Goal: Information Seeking & Learning: Check status

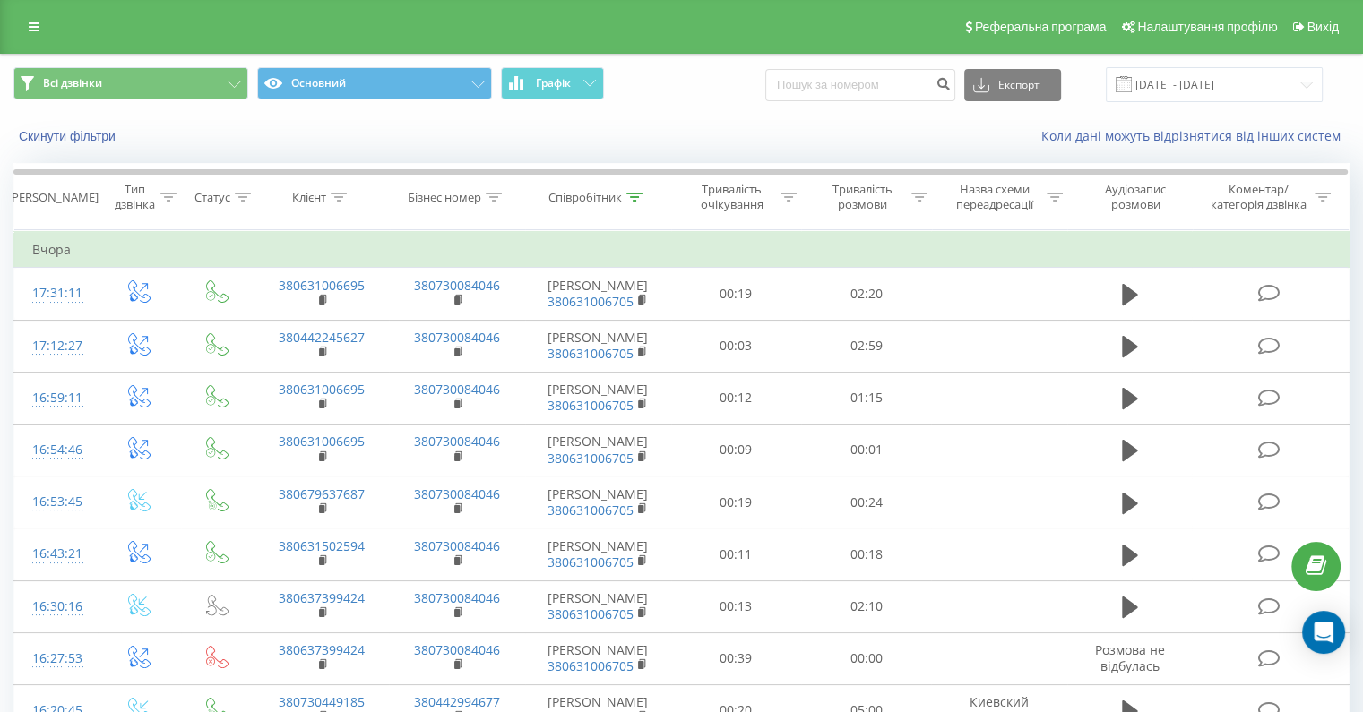
click at [840, 88] on input at bounding box center [860, 85] width 190 height 32
type input "0679637687"
click at [950, 83] on icon "submit" at bounding box center [942, 81] width 15 height 11
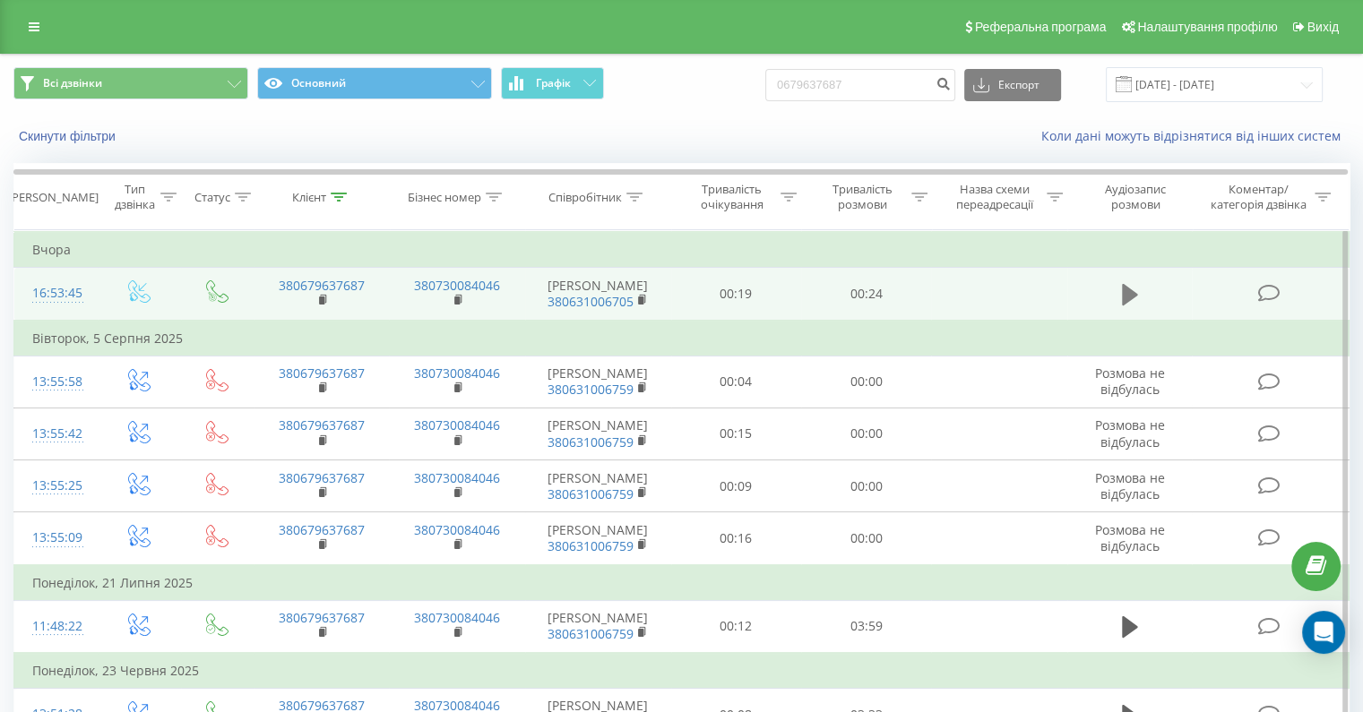
click at [1132, 298] on icon at bounding box center [1130, 294] width 16 height 21
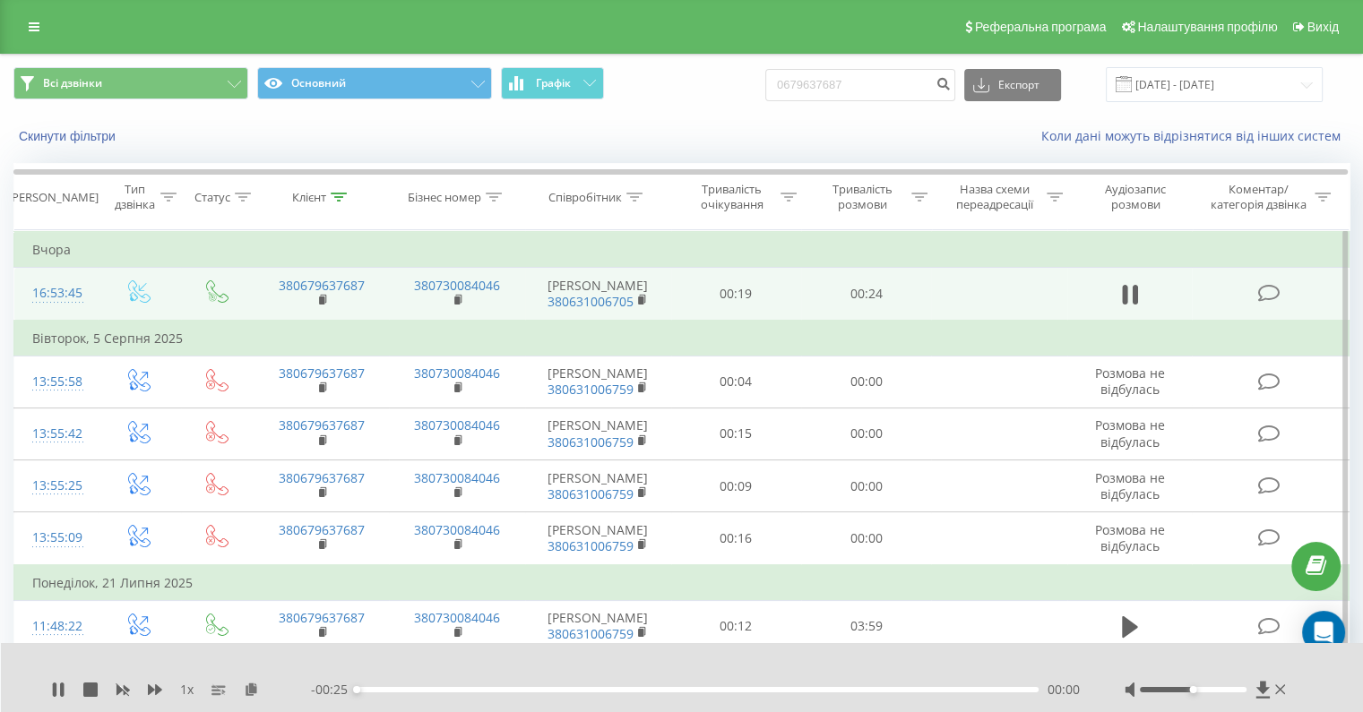
click at [142, 689] on div "1 x" at bounding box center [181, 690] width 260 height 18
click at [149, 692] on icon at bounding box center [155, 689] width 14 height 11
click at [391, 693] on div "- 00:25 00:00 00:00" at bounding box center [695, 690] width 769 height 18
click at [405, 690] on div "00:01" at bounding box center [698, 689] width 682 height 5
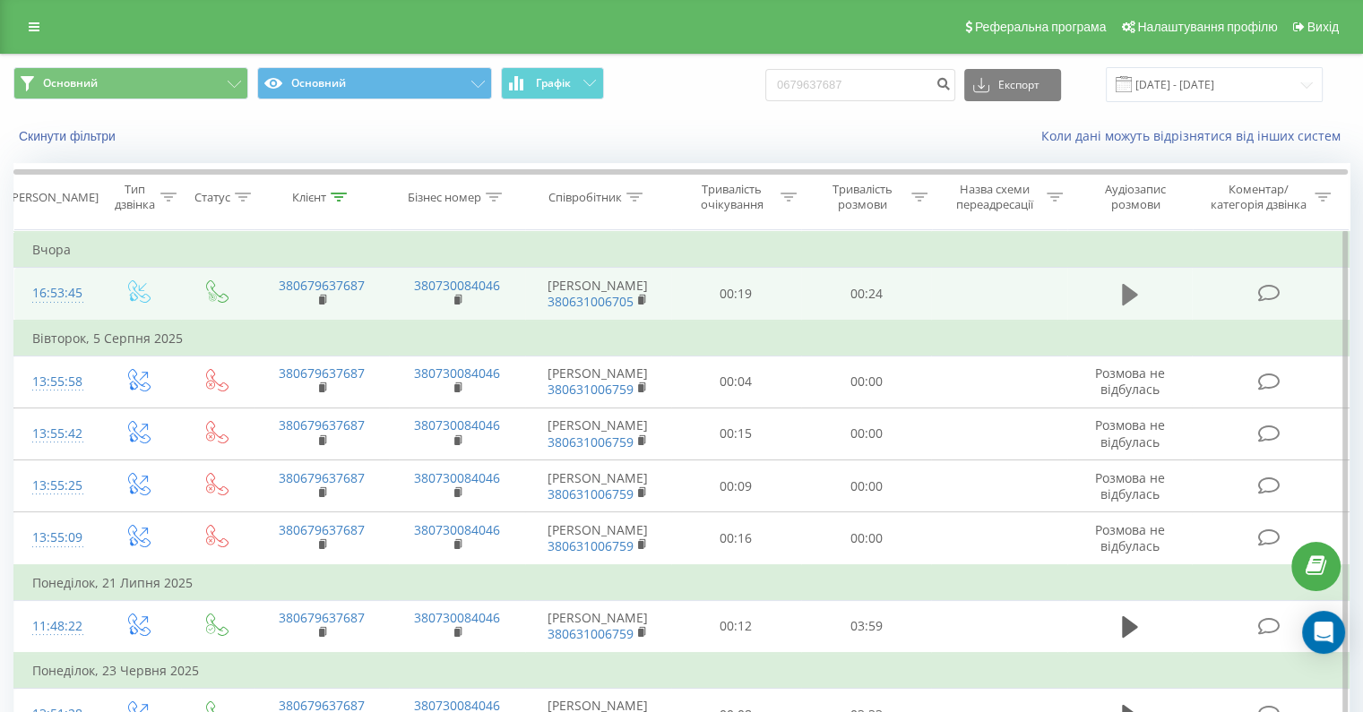
click at [1132, 300] on icon at bounding box center [1130, 294] width 16 height 21
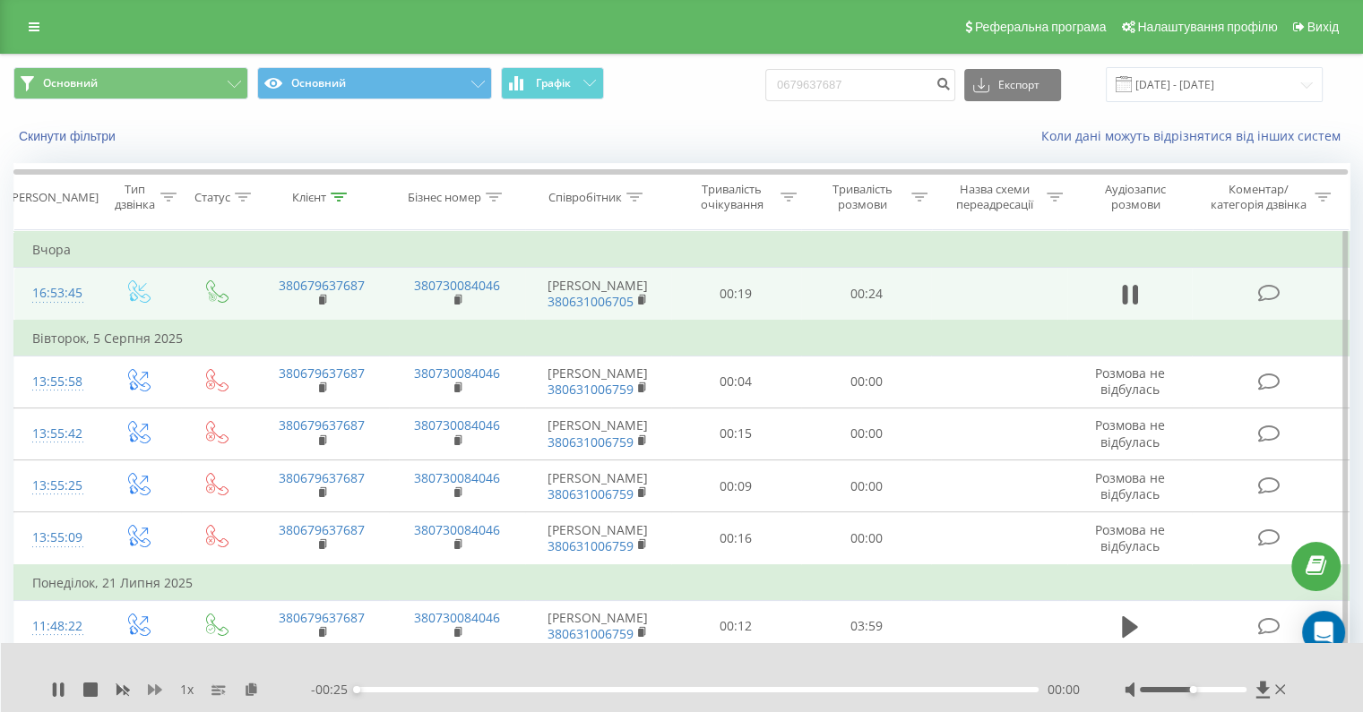
click at [150, 691] on icon at bounding box center [155, 689] width 14 height 11
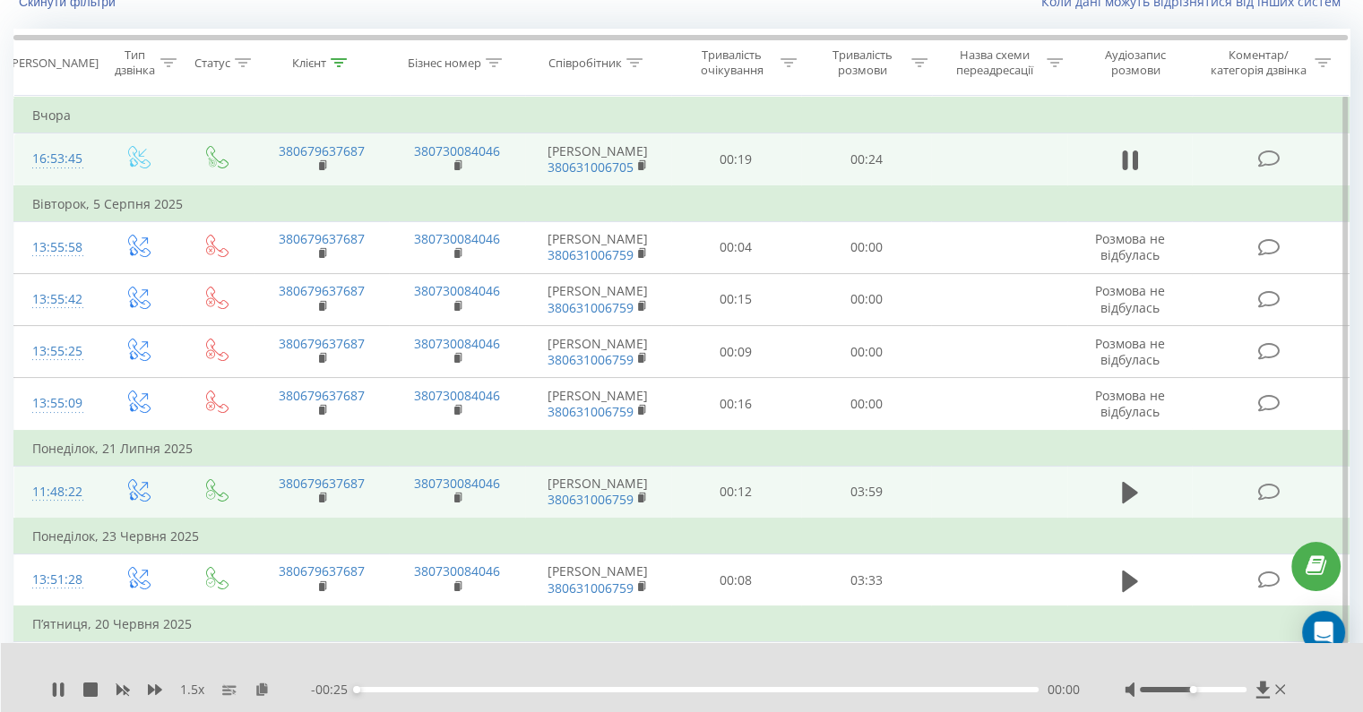
scroll to position [322, 0]
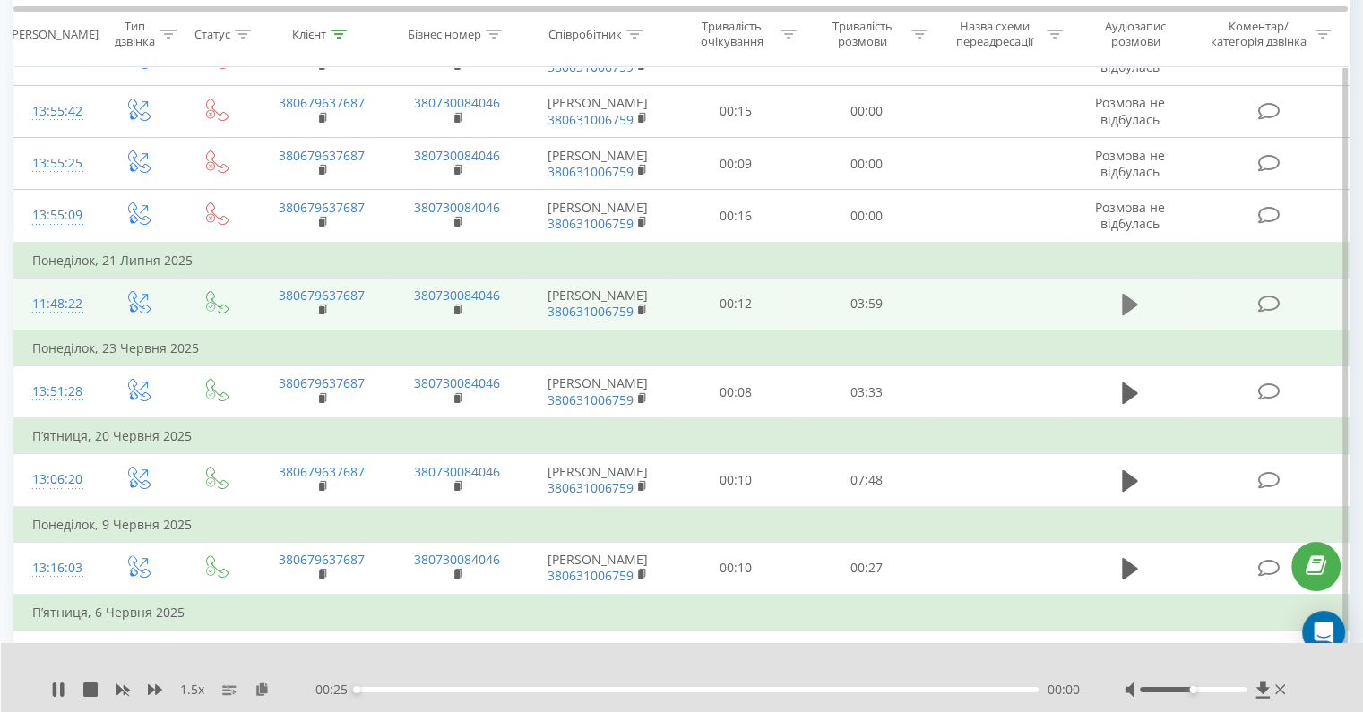
click at [1117, 313] on button at bounding box center [1129, 304] width 27 height 27
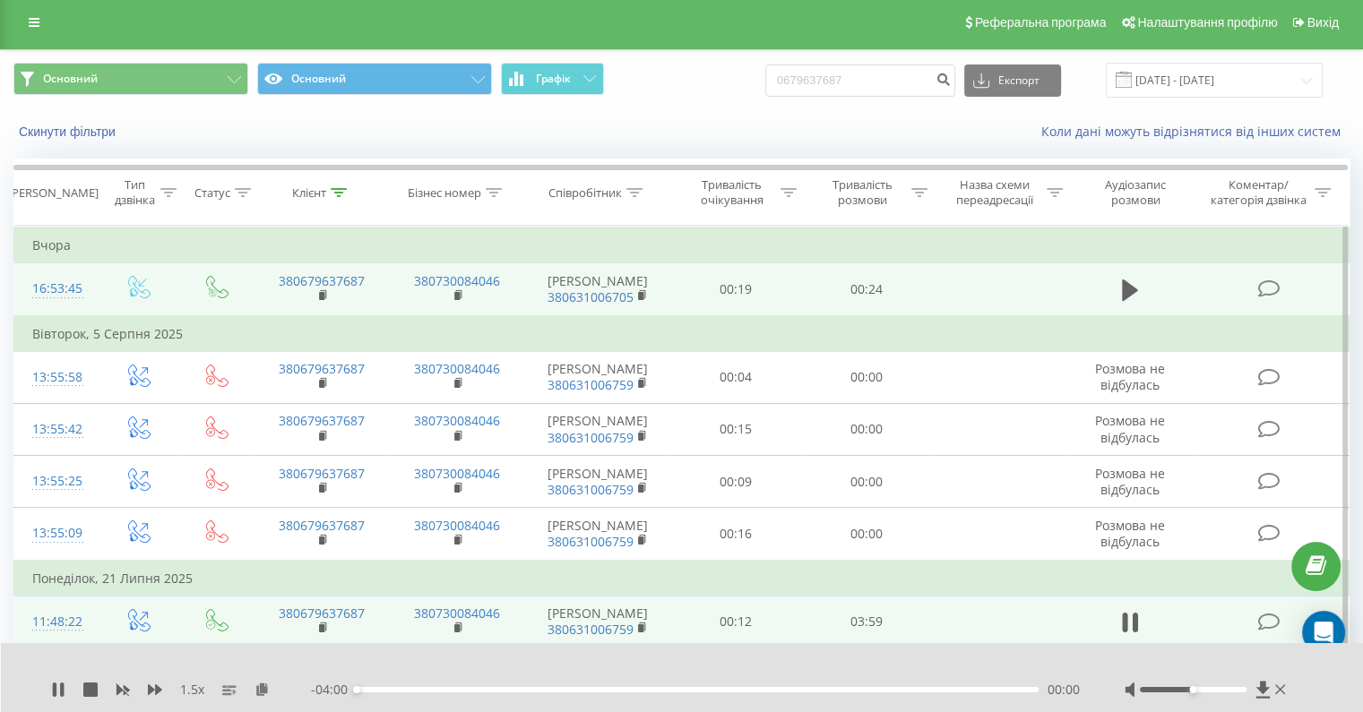
scroll to position [0, 0]
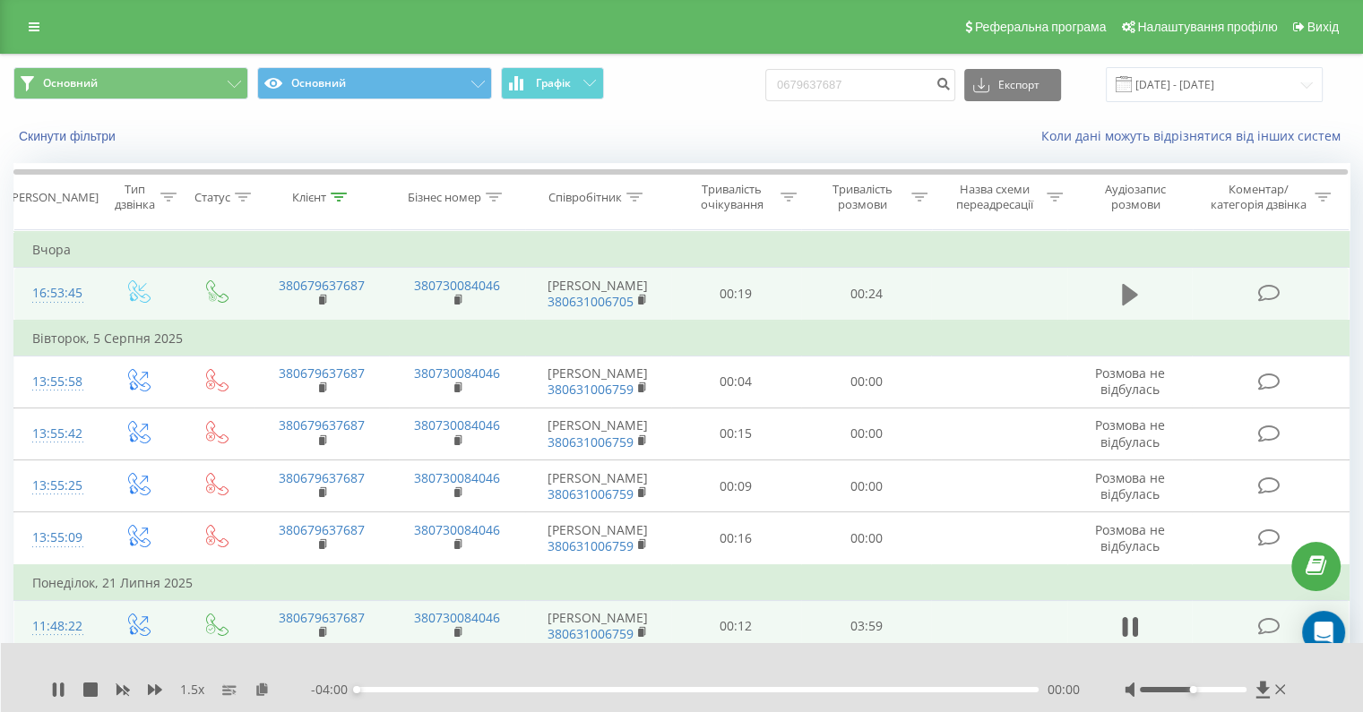
click at [1125, 305] on icon at bounding box center [1130, 294] width 16 height 21
